Goal: Task Accomplishment & Management: Use online tool/utility

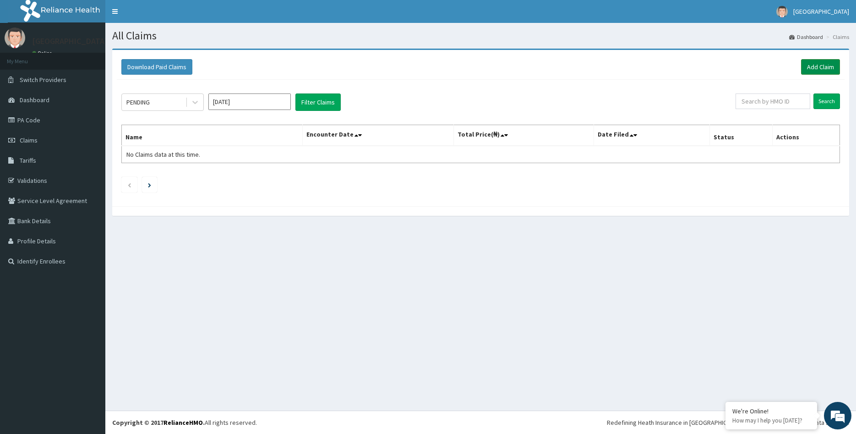
click at [823, 63] on link "Add Claim" at bounding box center [820, 67] width 39 height 16
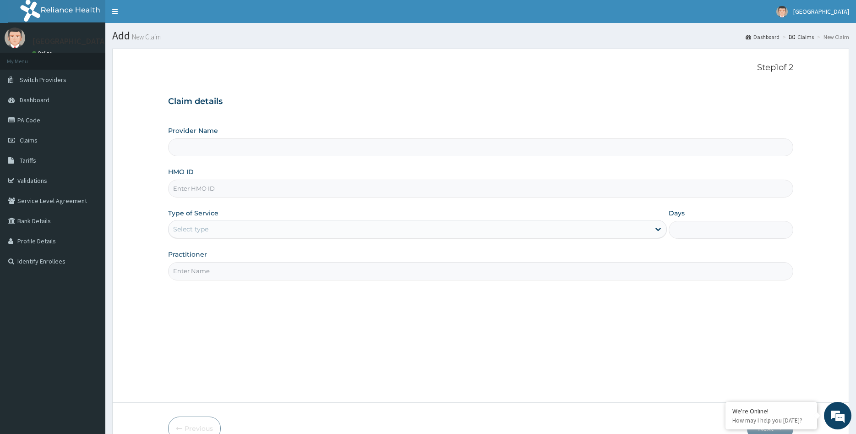
type input "[GEOGRAPHIC_DATA]"
click at [61, 260] on link "Identify Enrollees" at bounding box center [52, 261] width 105 height 20
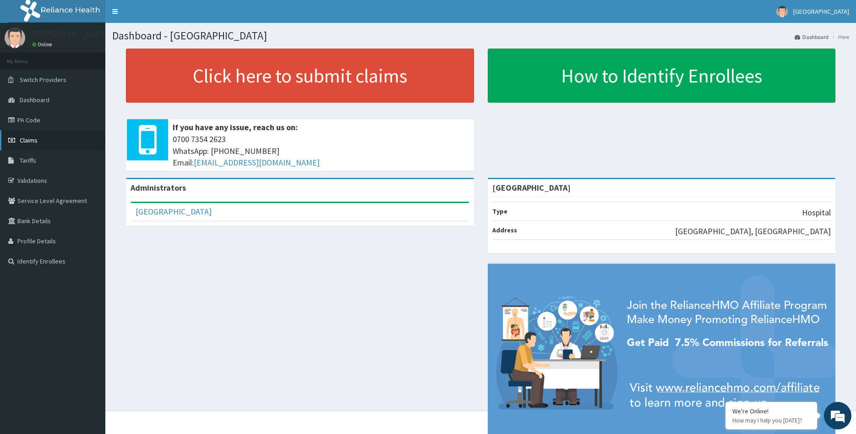
click at [30, 138] on span "Claims" at bounding box center [29, 140] width 18 height 8
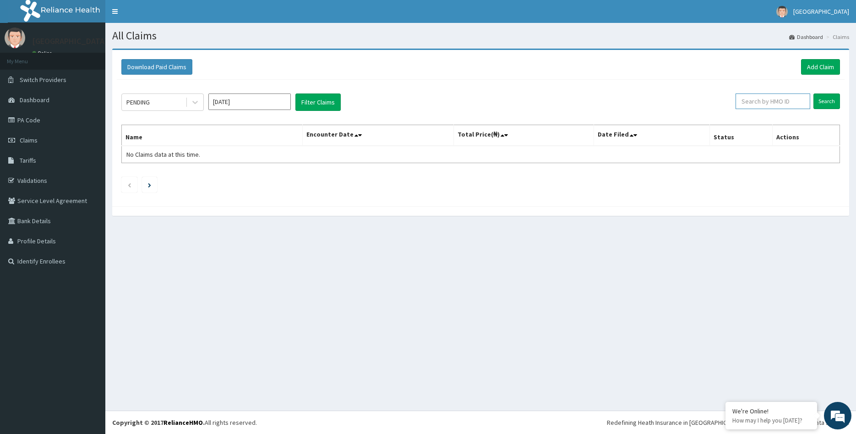
click at [758, 103] on input "text" at bounding box center [772, 101] width 75 height 16
click at [827, 96] on input "Search" at bounding box center [826, 101] width 27 height 16
click at [824, 104] on input "Search" at bounding box center [826, 101] width 27 height 16
click at [733, 100] on input "10987/B" at bounding box center [758, 101] width 70 height 16
type input "CHL/10987/B"
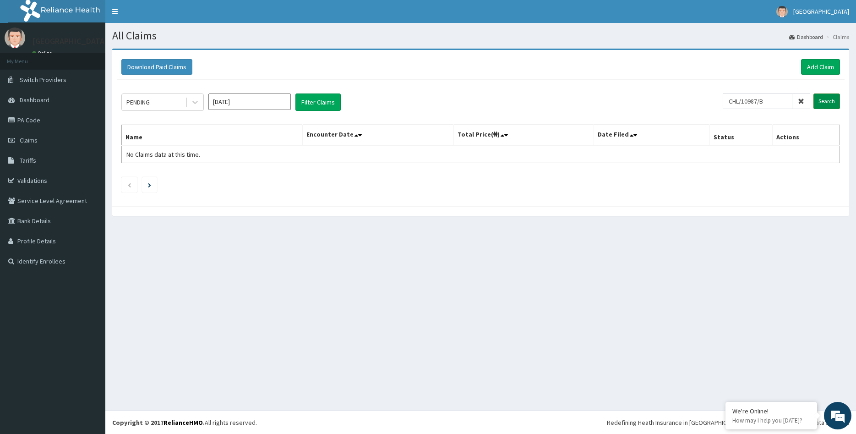
click at [827, 103] on input "Search" at bounding box center [826, 101] width 27 height 16
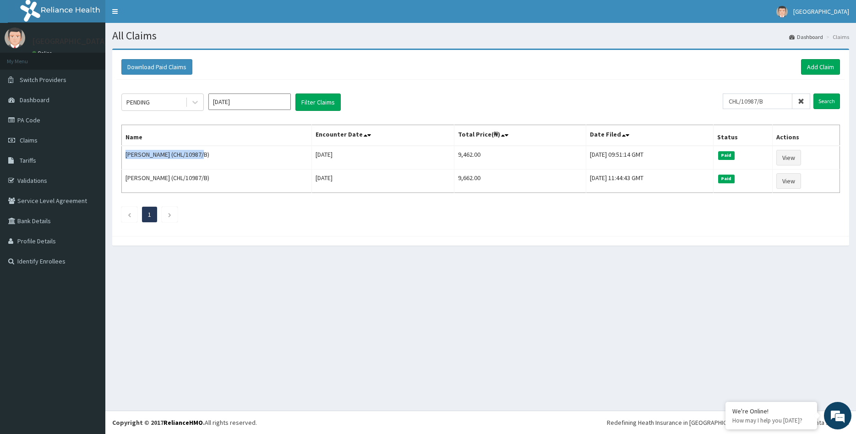
drag, startPoint x: 196, startPoint y: 155, endPoint x: 111, endPoint y: 159, distance: 84.3
click at [111, 157] on div "Download Paid Claims Add Claim × Note you can only download claims within a max…" at bounding box center [480, 152] width 751 height 206
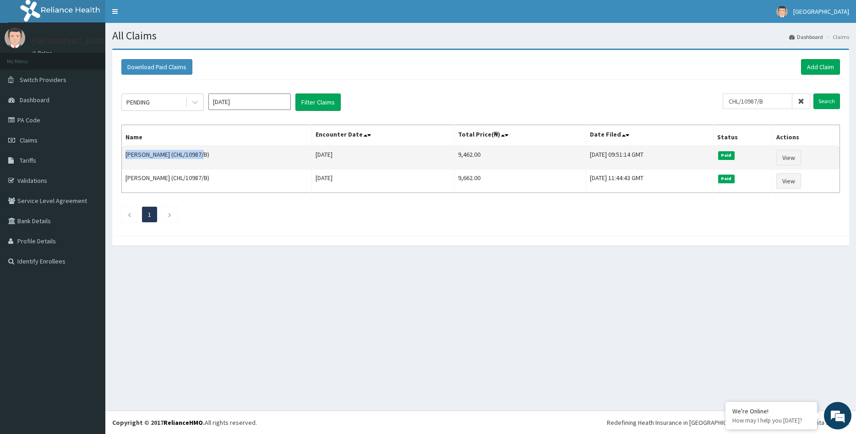
copy td "Abigail Kaa (CHL/10987/B)"
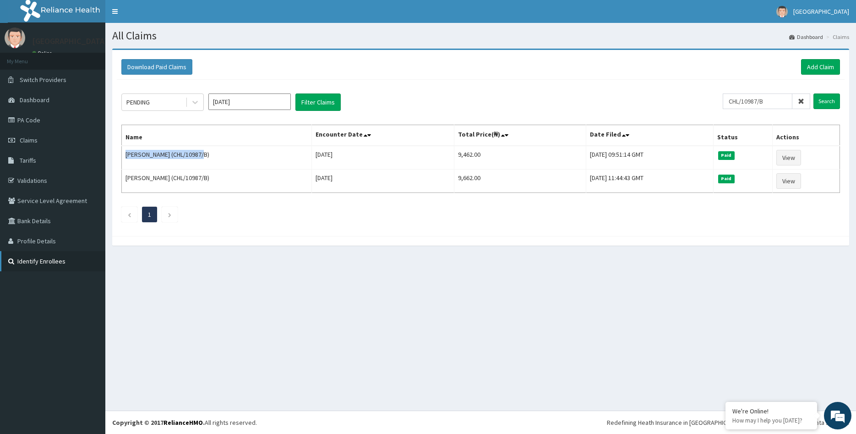
click at [89, 252] on link "Identify Enrollees" at bounding box center [52, 261] width 105 height 20
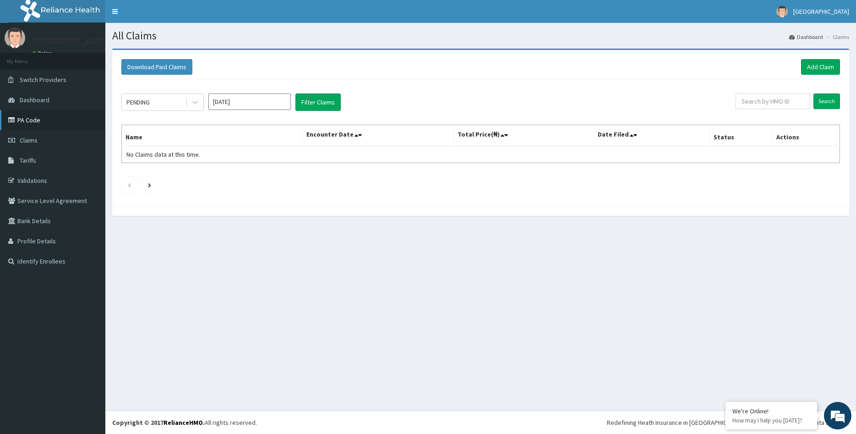
click at [33, 122] on link "PA Code" at bounding box center [52, 120] width 105 height 20
